Goal: Task Accomplishment & Management: Complete application form

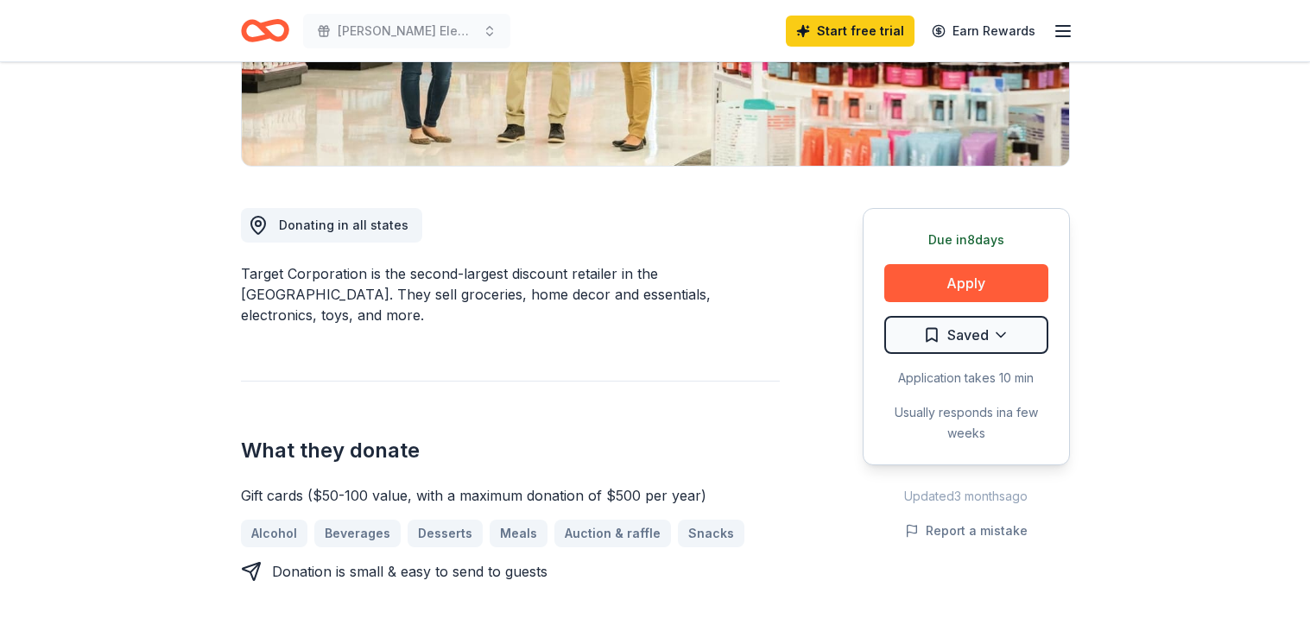
scroll to position [359, 0]
click at [1004, 274] on button "Apply" at bounding box center [966, 282] width 164 height 38
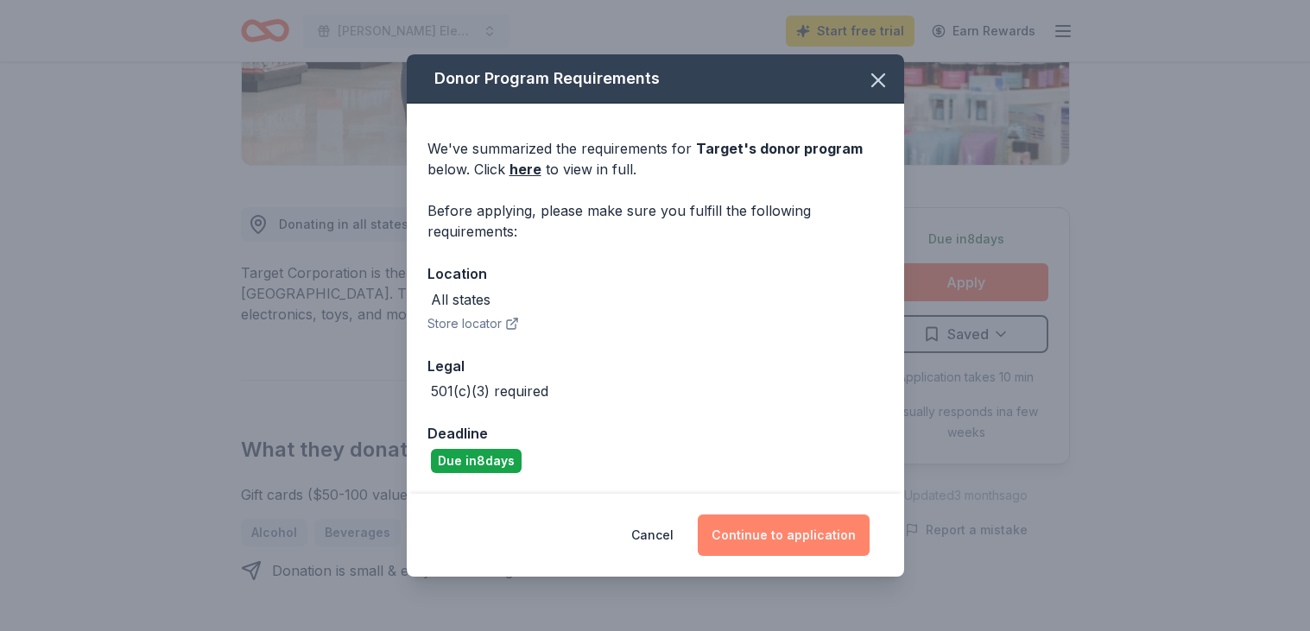
click at [792, 532] on button "Continue to application" at bounding box center [784, 535] width 172 height 41
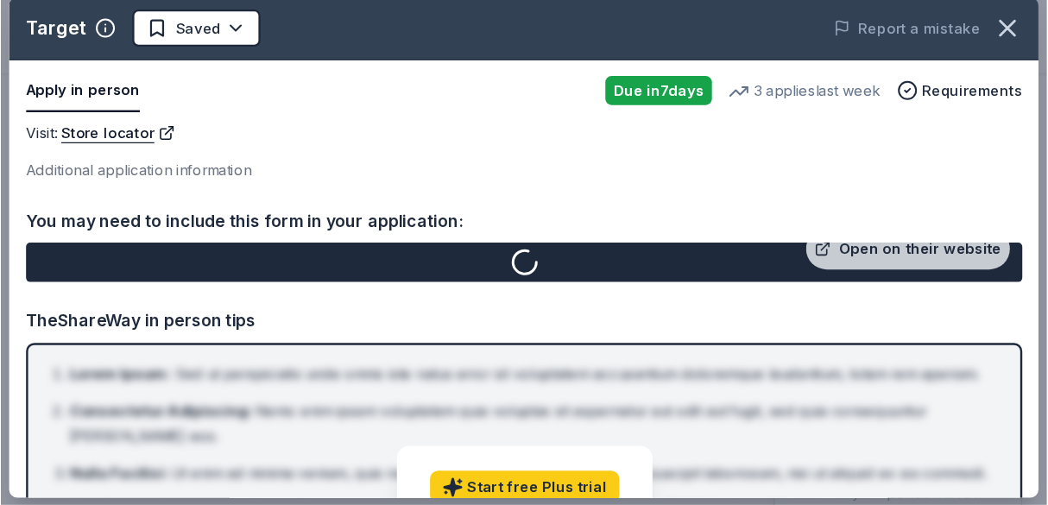
scroll to position [0, 0]
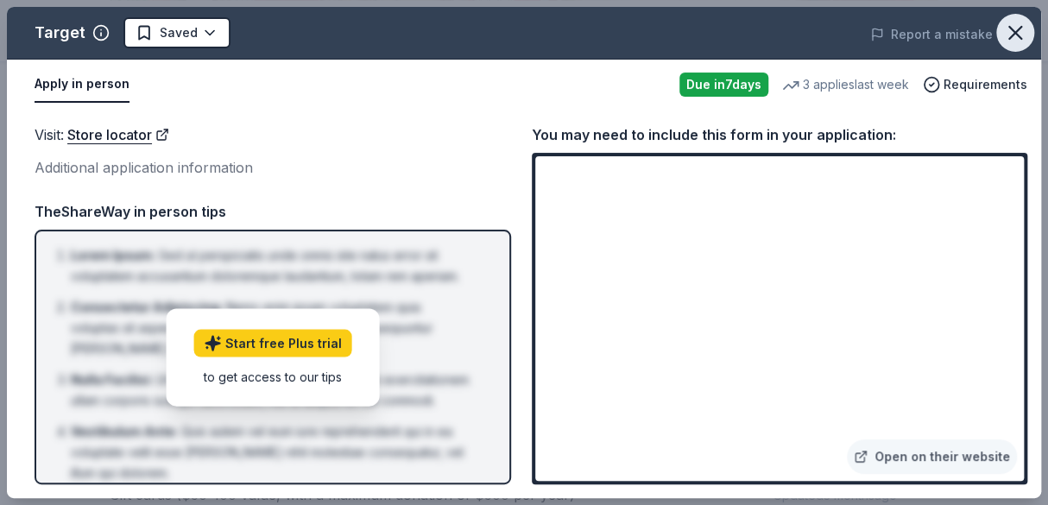
click at [1010, 41] on icon "button" at bounding box center [1016, 33] width 24 height 24
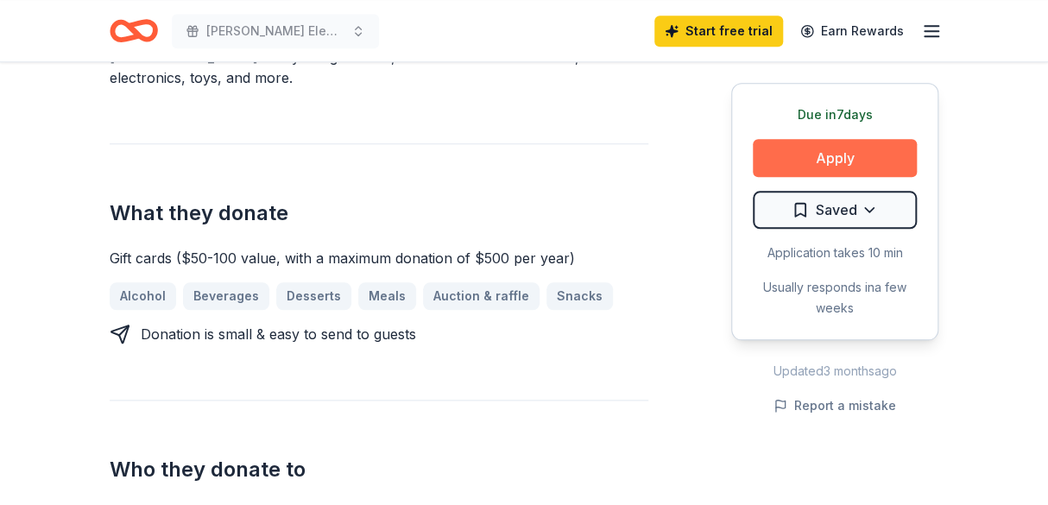
scroll to position [594, 0]
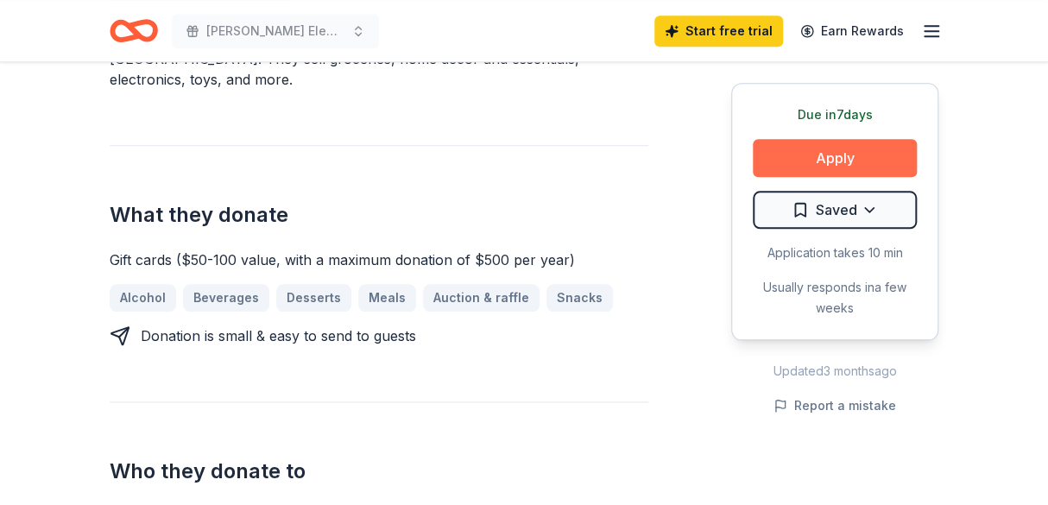
click at [835, 158] on button "Apply" at bounding box center [835, 158] width 164 height 38
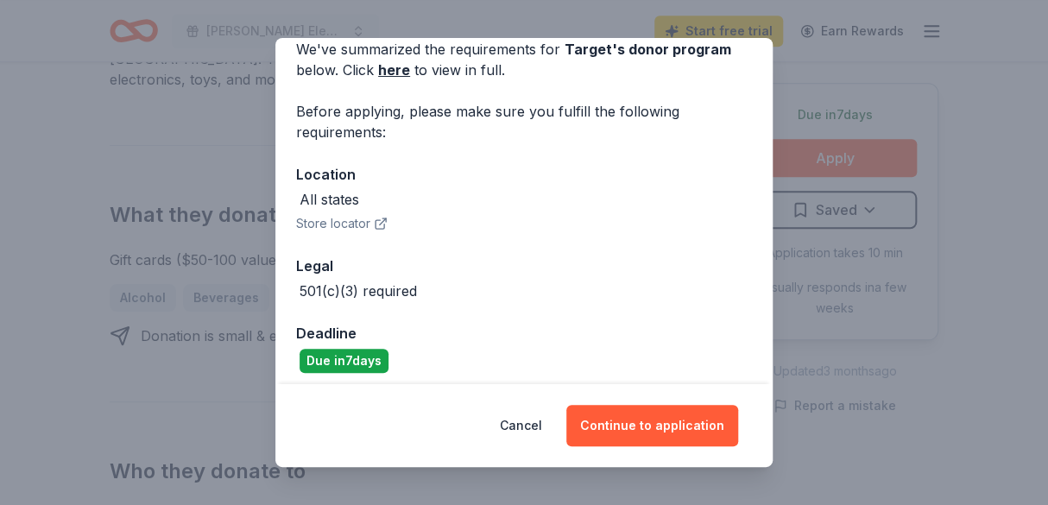
scroll to position [91, 0]
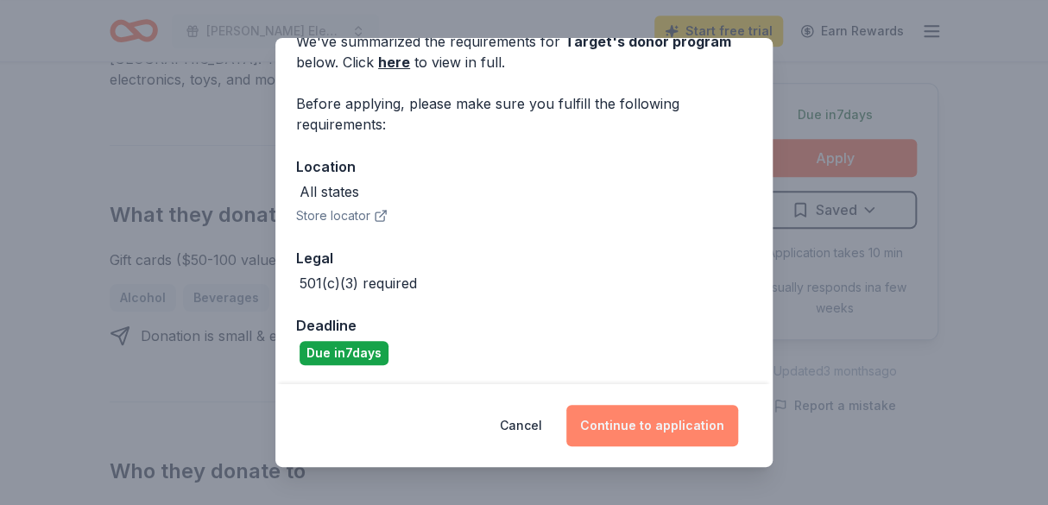
click at [708, 420] on button "Continue to application" at bounding box center [653, 425] width 172 height 41
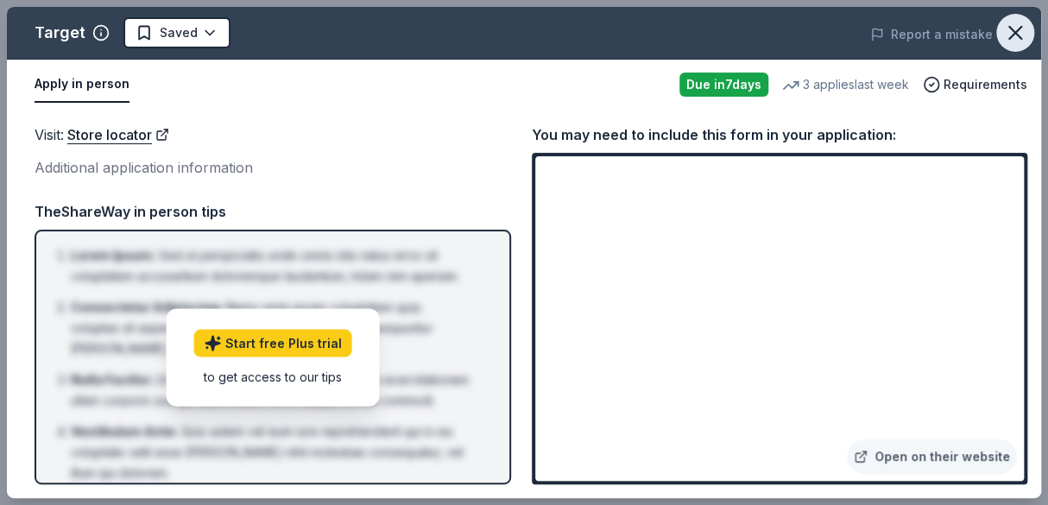
click at [1010, 33] on icon "button" at bounding box center [1016, 33] width 24 height 24
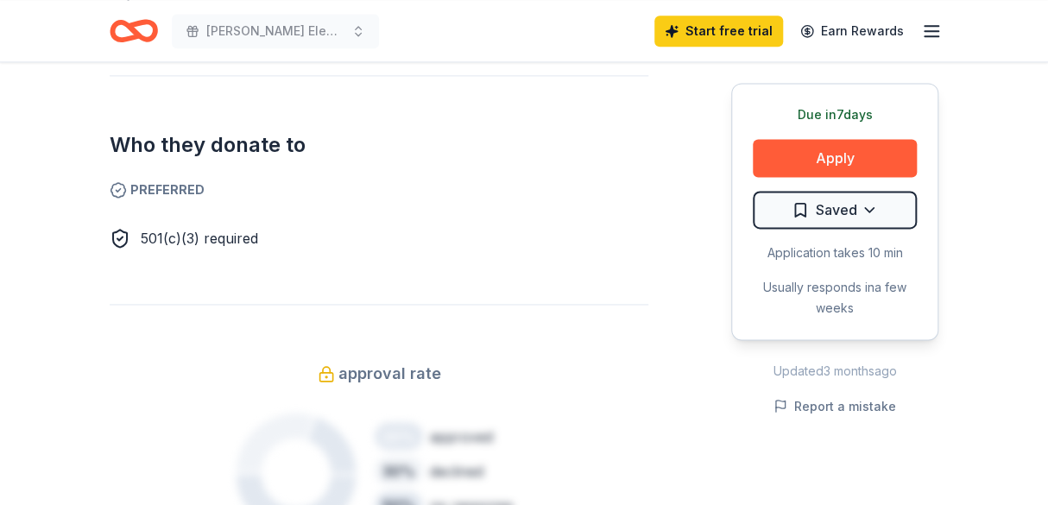
scroll to position [922, 0]
click at [876, 162] on button "Apply" at bounding box center [835, 158] width 164 height 38
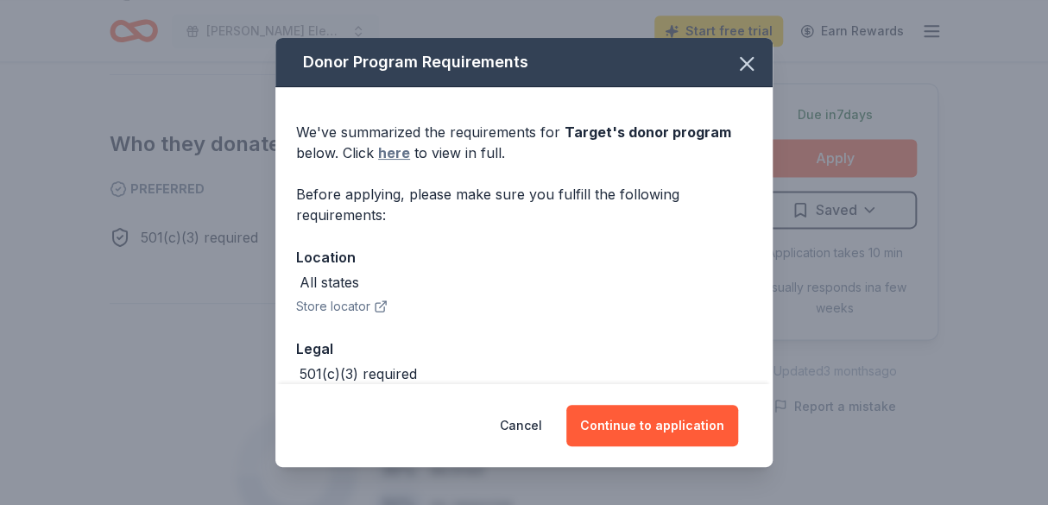
click at [399, 148] on link "here" at bounding box center [394, 153] width 32 height 21
click at [745, 62] on icon "button" at bounding box center [747, 64] width 12 height 12
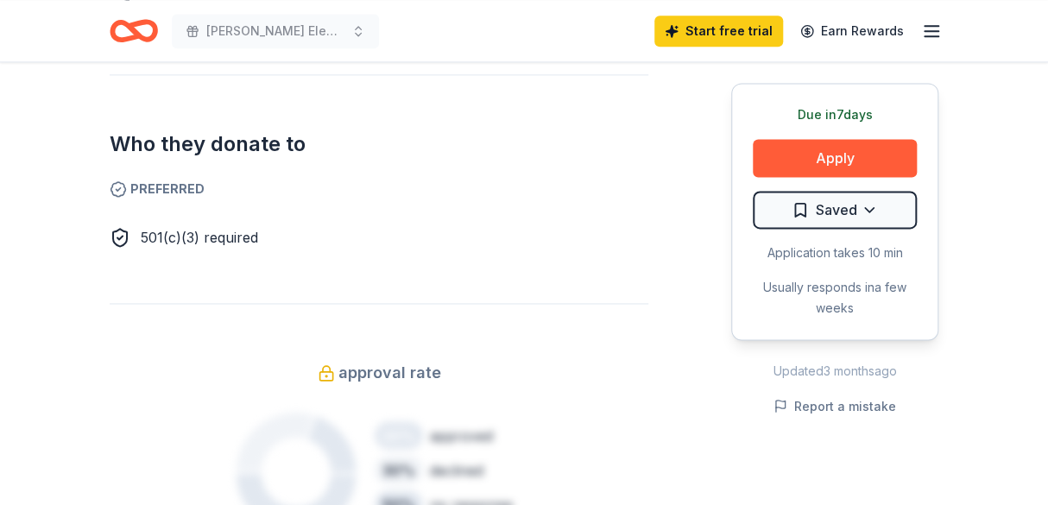
click at [980, 187] on div "Due [DATE] Share Target 4.3 • 23 reviews 3 applies last week approval rate Shar…" at bounding box center [524, 490] width 1048 height 2699
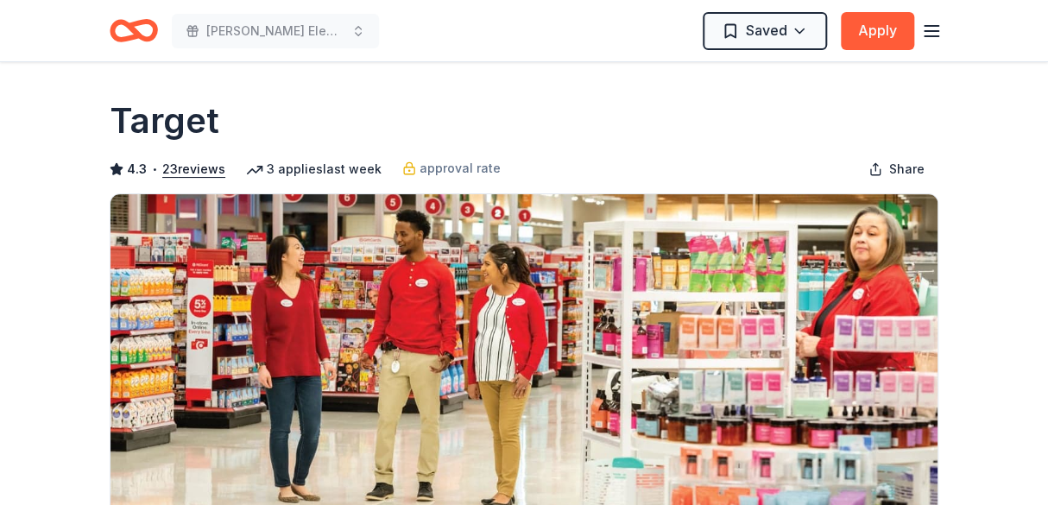
click at [150, 41] on icon "Home" at bounding box center [134, 30] width 48 height 41
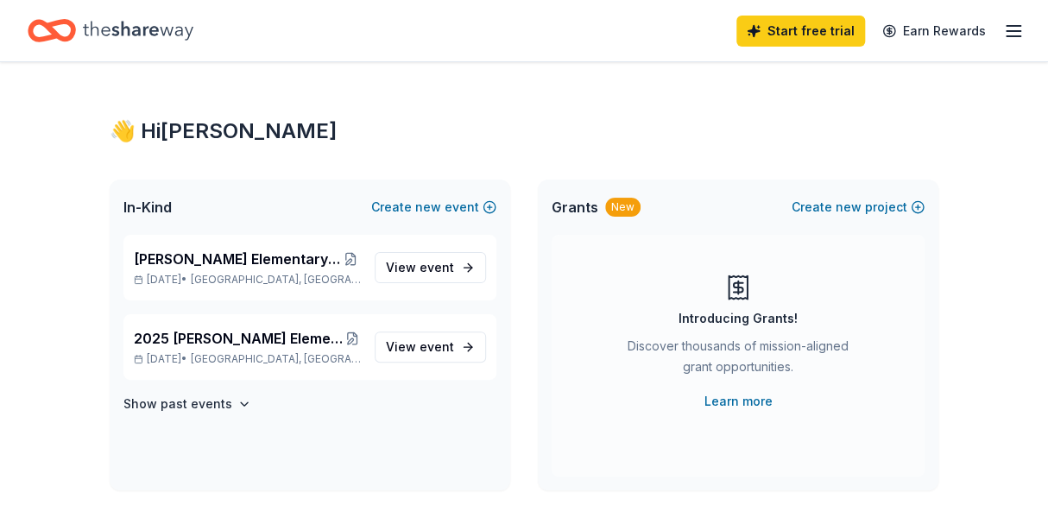
click at [117, 30] on icon "Home" at bounding box center [138, 30] width 111 height 19
click at [231, 258] on span "[PERSON_NAME] Elementary Online Auction/Fun Run" at bounding box center [237, 259] width 207 height 21
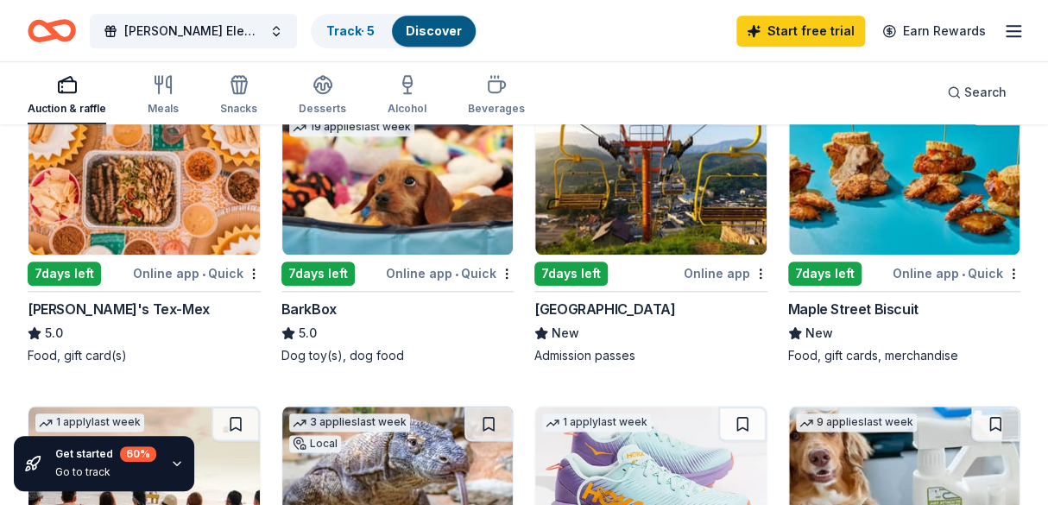
scroll to position [564, 0]
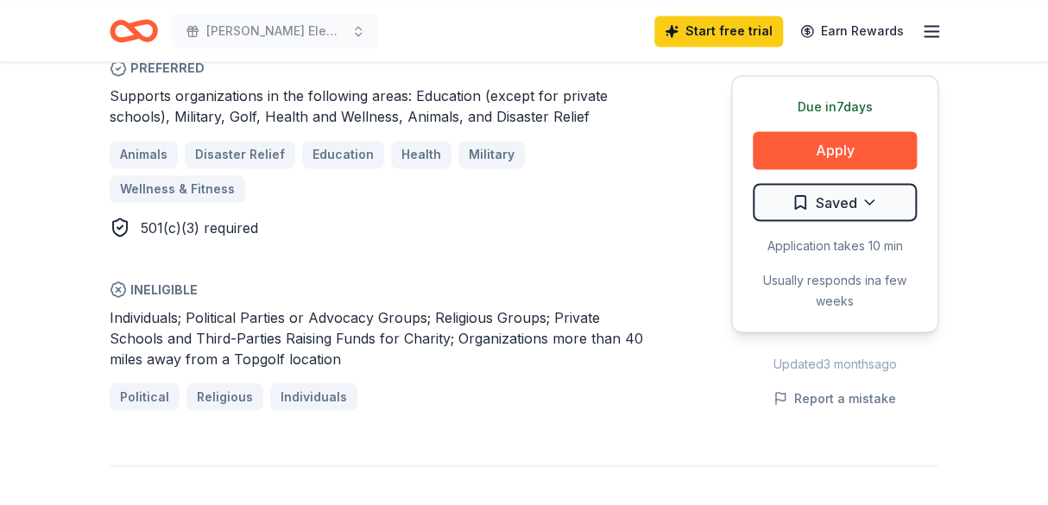
scroll to position [1116, 0]
click at [792, 130] on button "Apply" at bounding box center [835, 149] width 164 height 38
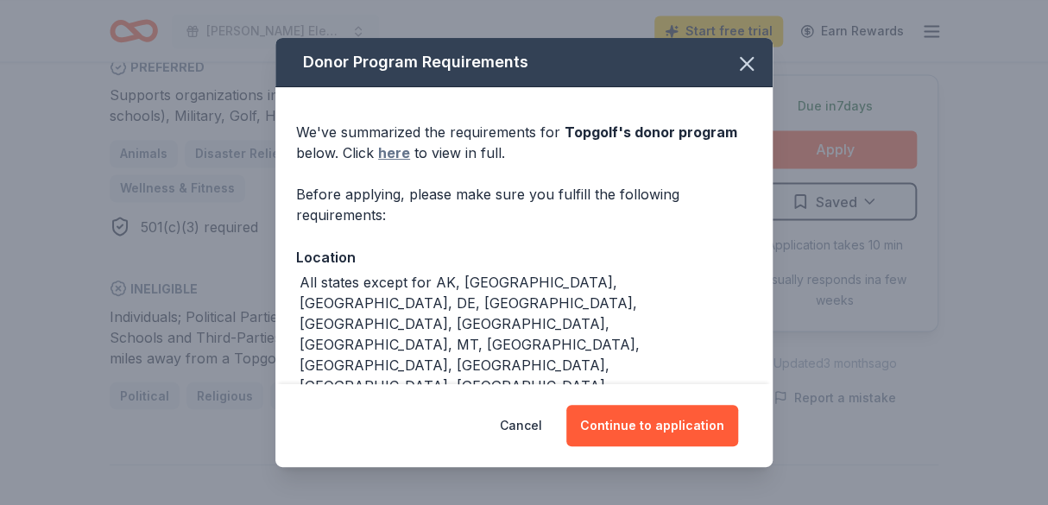
click at [401, 148] on link "here" at bounding box center [394, 153] width 32 height 21
click at [744, 62] on icon "button" at bounding box center [747, 64] width 12 height 12
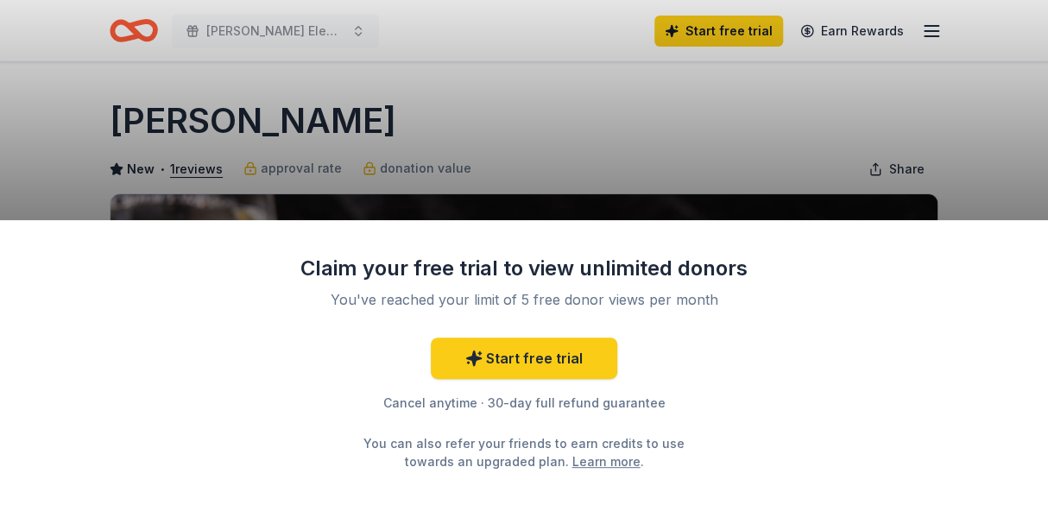
click at [550, 158] on div "Claim your free trial to view unlimited donors You've reached your limit of 5 f…" at bounding box center [524, 252] width 1048 height 505
click at [815, 157] on div "Claim your free trial to view unlimited donors You've reached your limit of 5 f…" at bounding box center [524, 252] width 1048 height 505
